Goal: Task Accomplishment & Management: Manage account settings

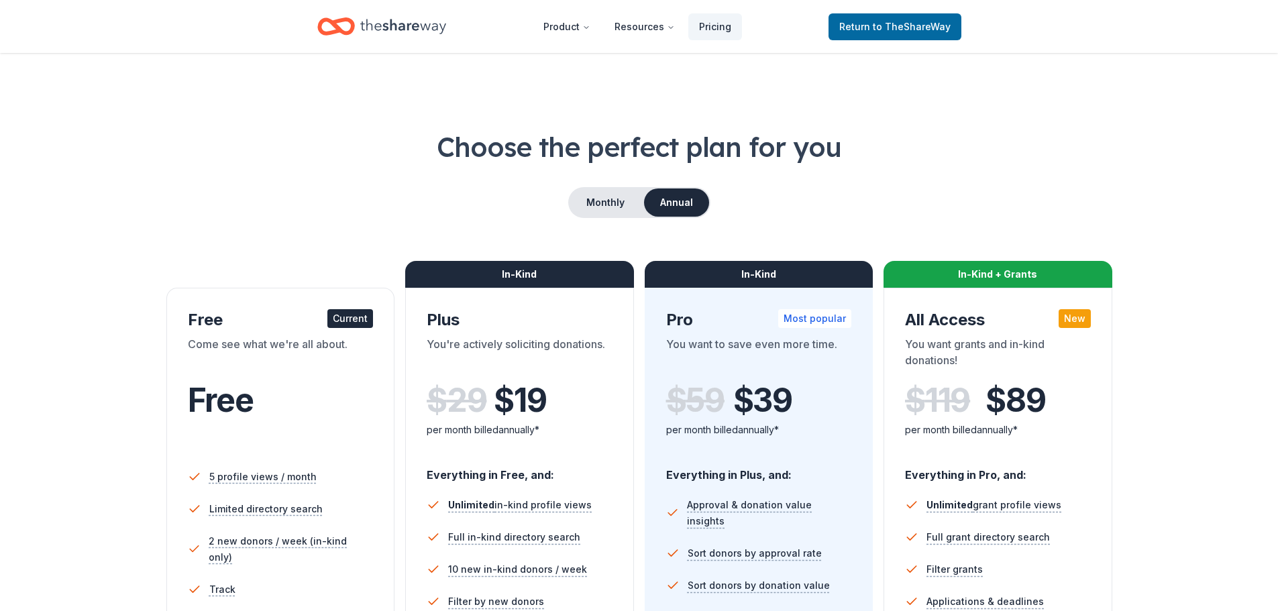
click at [400, 51] on header "Product Resources Pricing Return to TheShareWay" at bounding box center [639, 26] width 1278 height 53
click at [877, 27] on span "to TheShareWay" at bounding box center [912, 26] width 78 height 11
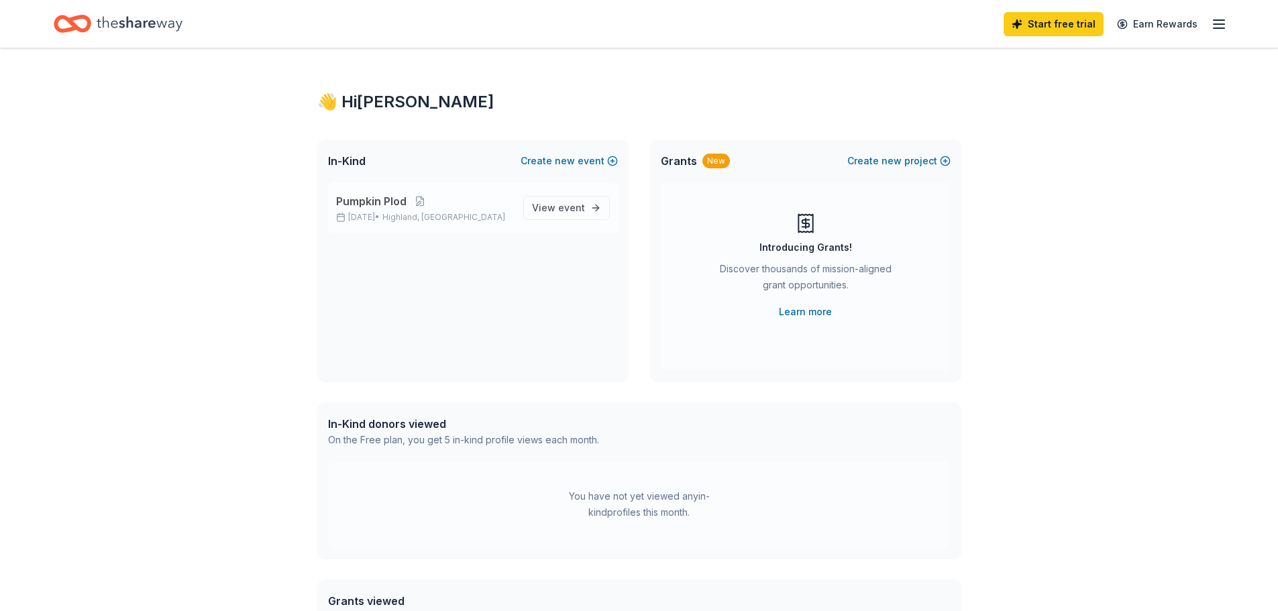
click at [402, 214] on p "[DATE] • [GEOGRAPHIC_DATA], IN" at bounding box center [424, 217] width 176 height 11
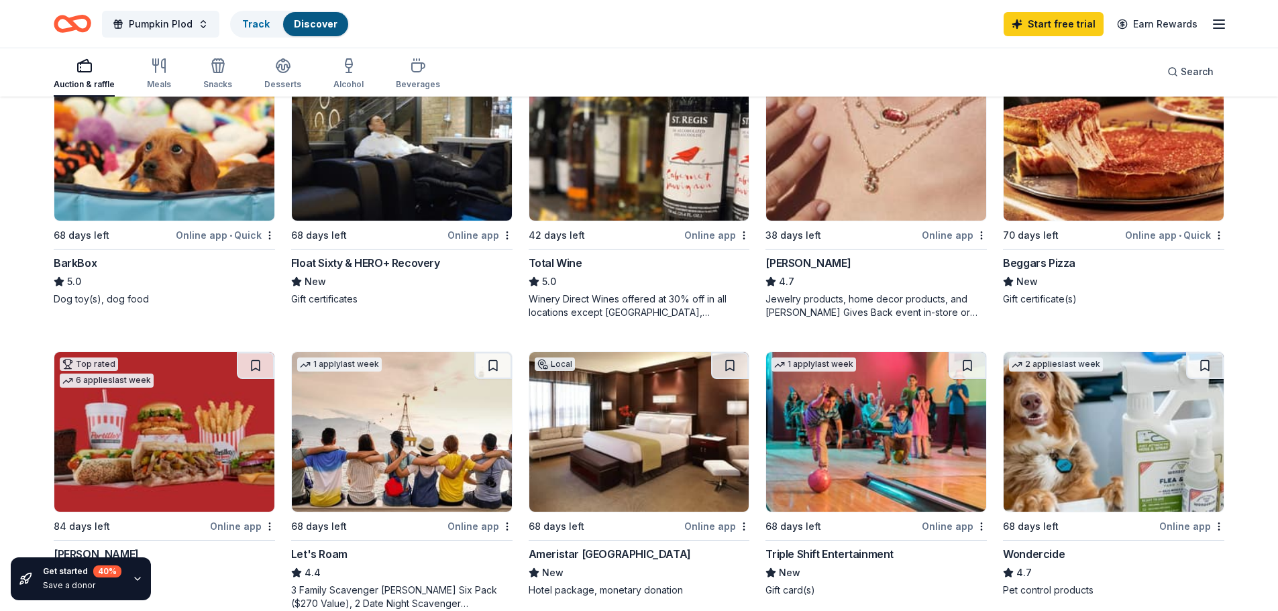
scroll to position [453, 0]
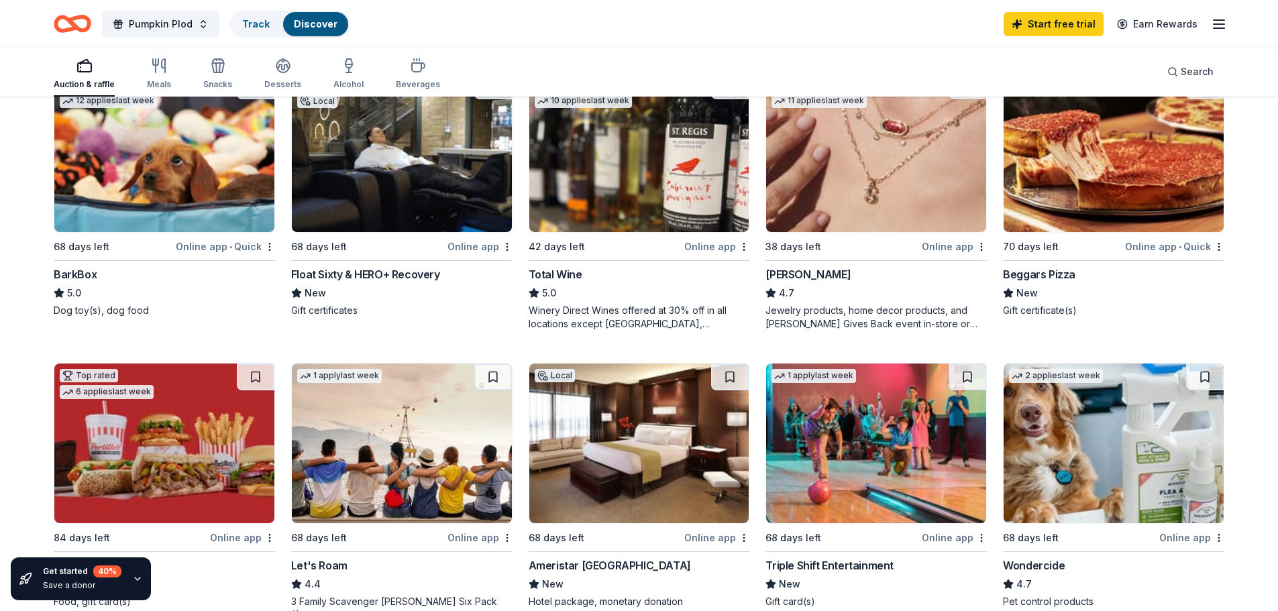
click at [1220, 36] on div "Start free trial Earn Rewards" at bounding box center [1115, 24] width 223 height 32
click at [1219, 31] on icon "button" at bounding box center [1219, 24] width 16 height 16
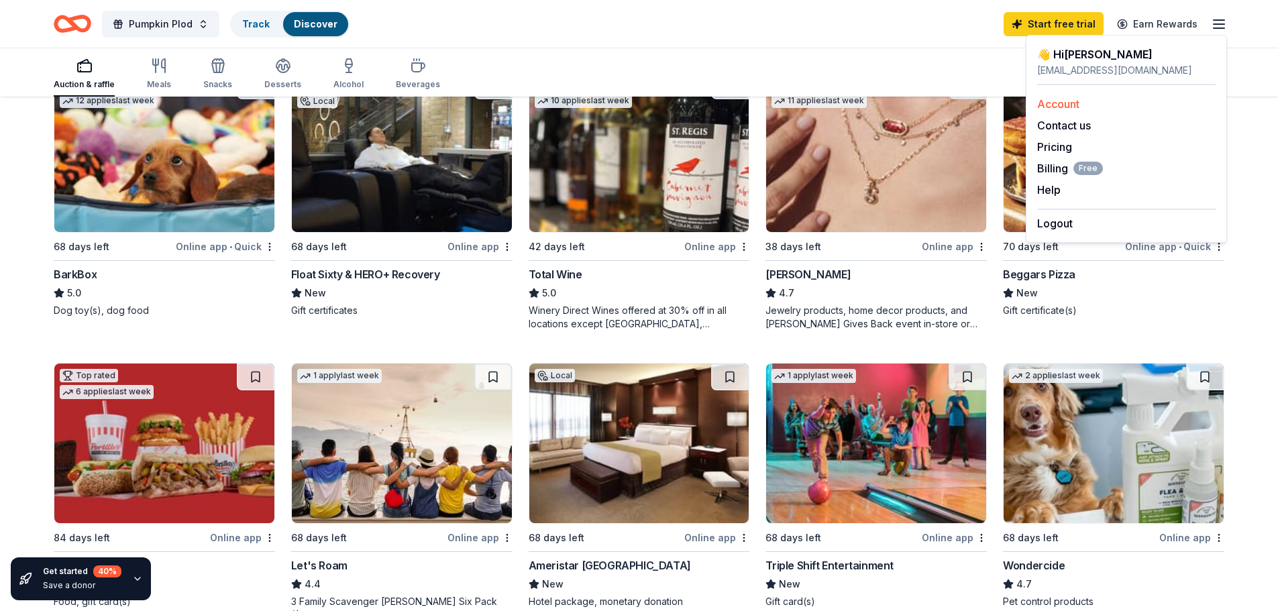
click at [1052, 97] on link "Account" at bounding box center [1058, 103] width 42 height 13
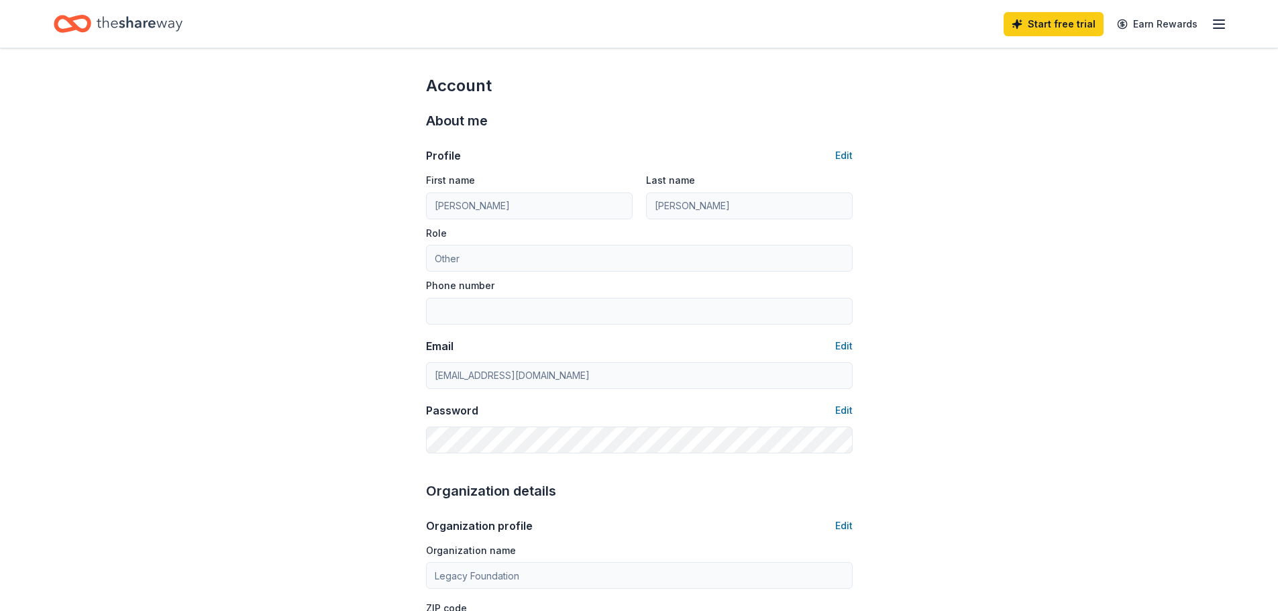
click at [1214, 29] on icon "button" at bounding box center [1219, 24] width 16 height 16
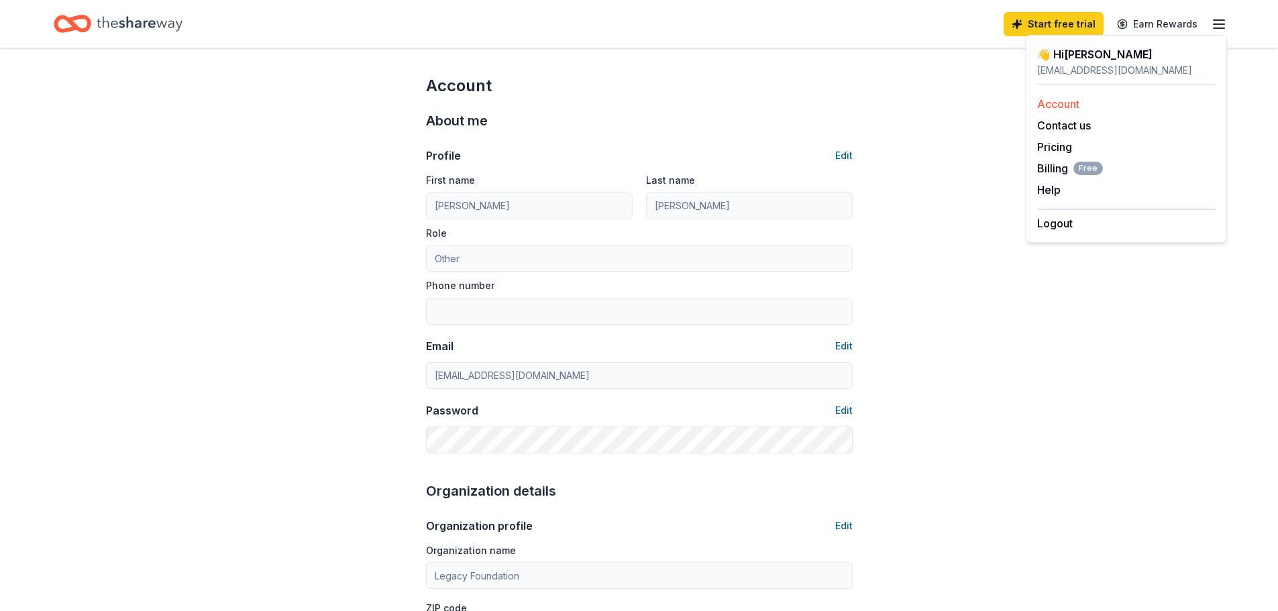
click at [1067, 105] on link "Account" at bounding box center [1058, 103] width 42 height 13
click at [1053, 166] on span "Billing Free" at bounding box center [1070, 168] width 66 height 16
